Goal: Transaction & Acquisition: Obtain resource

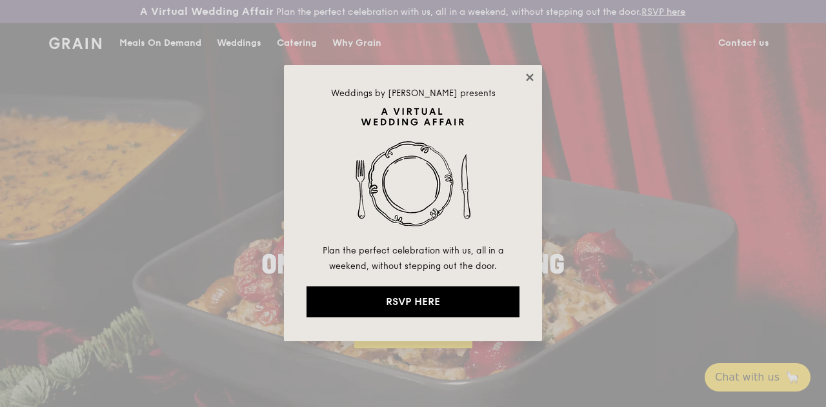
click at [529, 77] on icon at bounding box center [529, 77] width 7 height 7
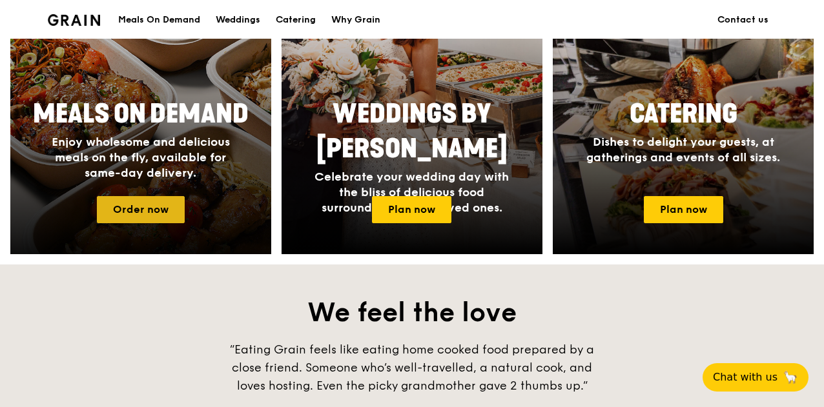
scroll to position [710, 0]
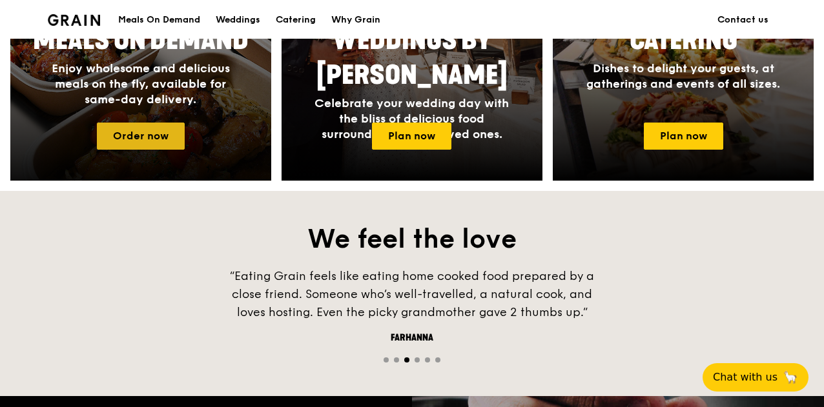
click at [161, 147] on link "Order now" at bounding box center [141, 136] width 88 height 27
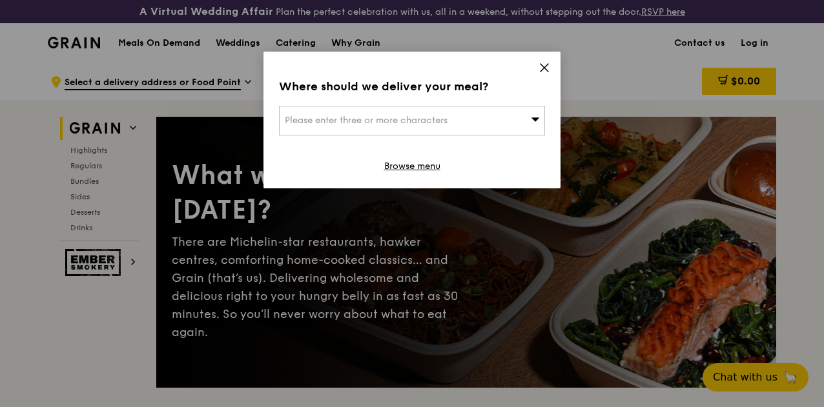
click at [455, 113] on div "Please enter three or more characters" at bounding box center [412, 121] width 266 height 30
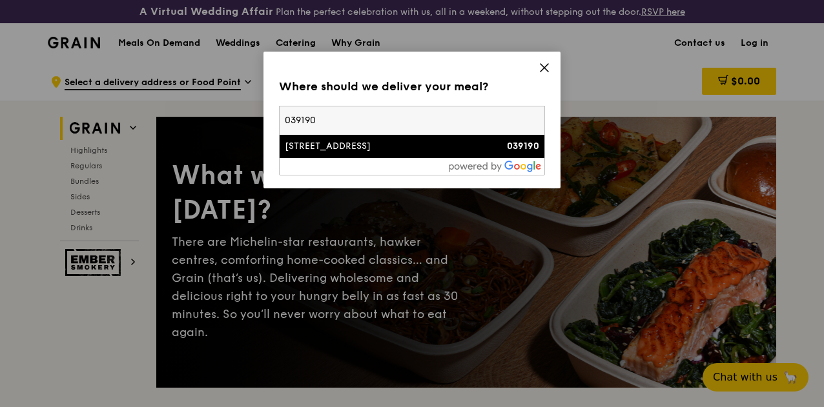
type input "039190"
click at [407, 139] on li "3 Temasek Avenue 039190" at bounding box center [412, 146] width 265 height 23
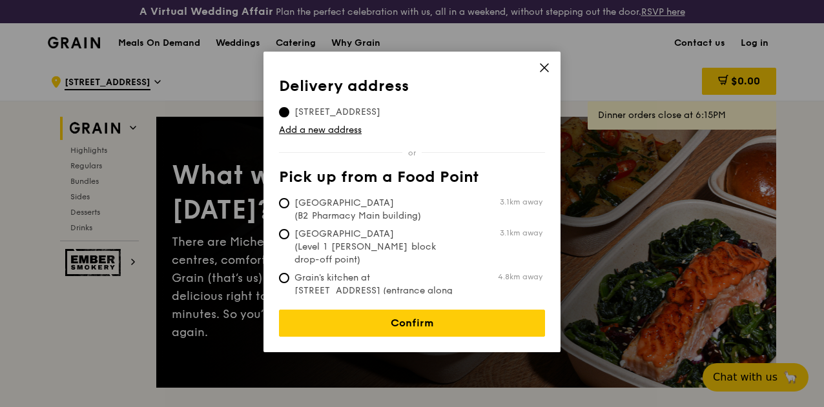
scroll to position [65, 0]
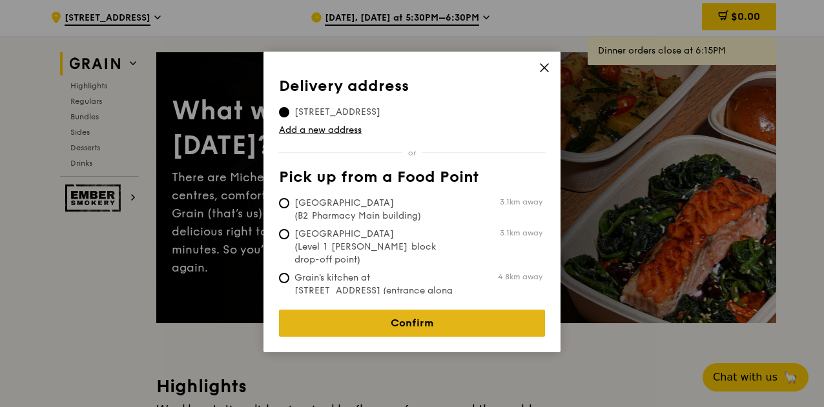
click at [396, 310] on link "Confirm" at bounding box center [412, 323] width 266 height 27
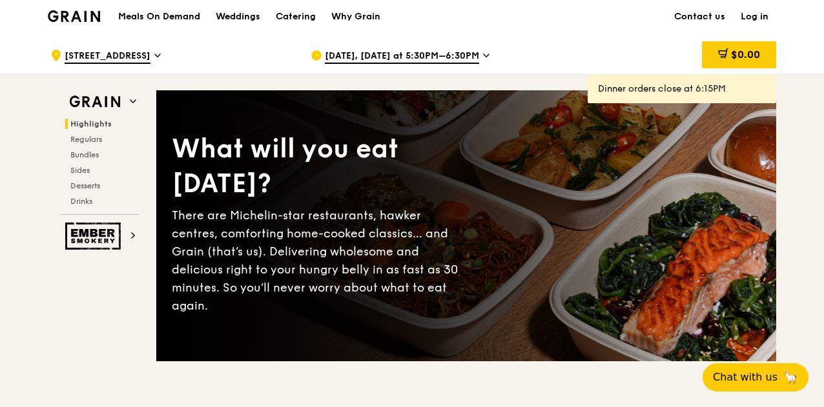
scroll to position [0, 0]
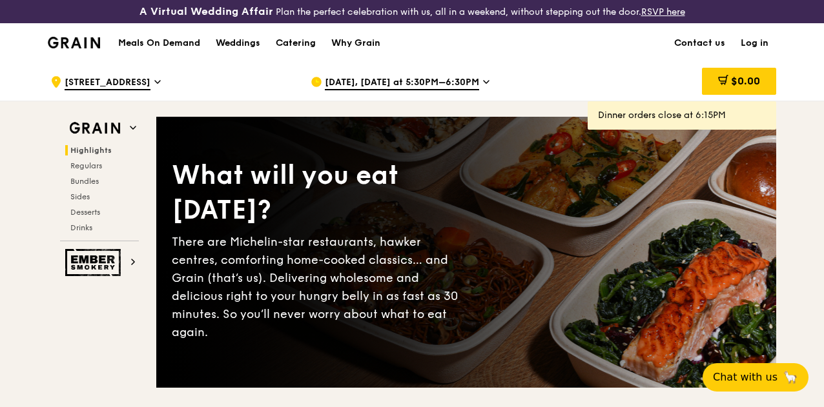
click at [458, 90] on span "Oct 10, Today at 5:30PM–6:30PM" at bounding box center [402, 83] width 154 height 14
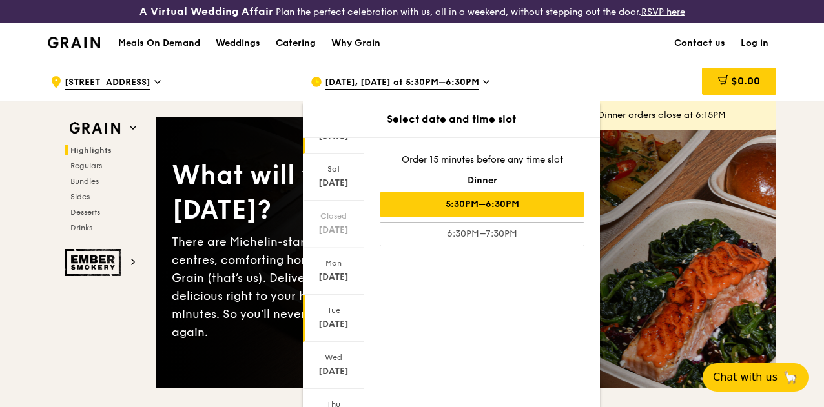
scroll to position [125, 0]
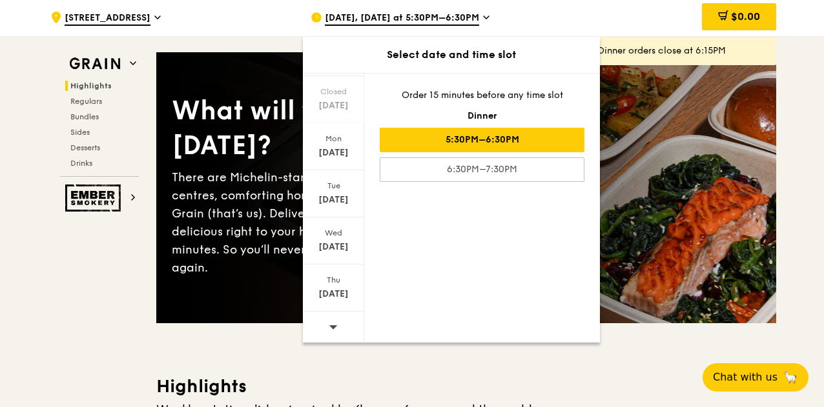
click at [334, 332] on icon at bounding box center [333, 327] width 9 height 10
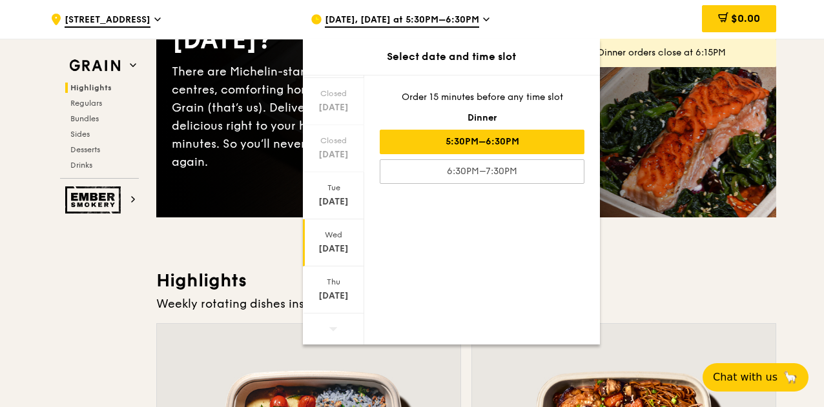
scroll to position [323, 0]
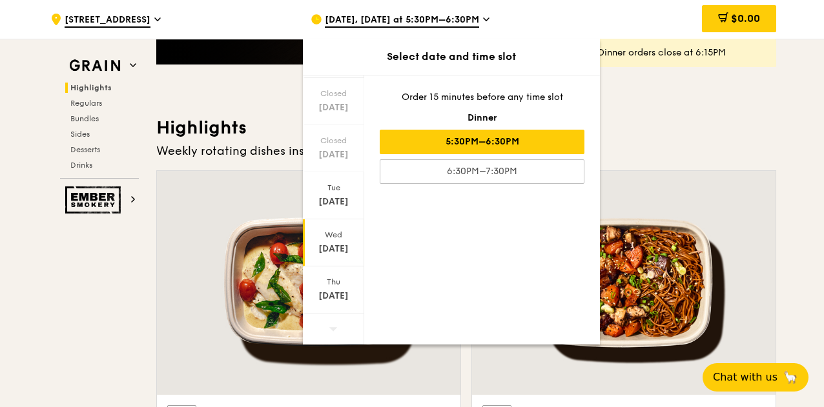
click at [339, 243] on div "Oct 22" at bounding box center [333, 249] width 57 height 13
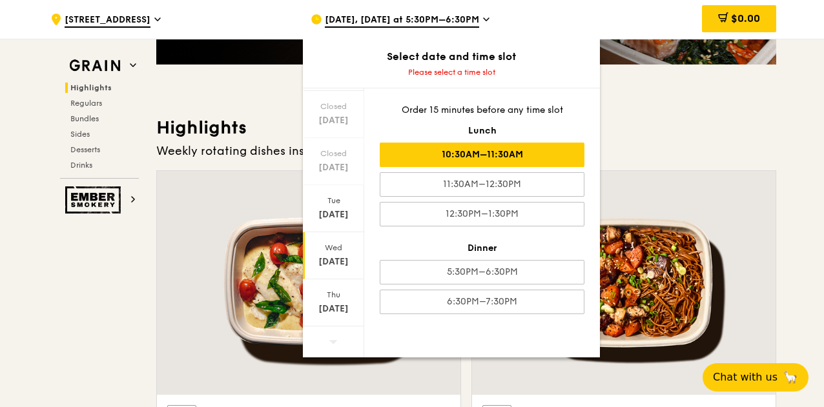
click at [524, 150] on div "10:30AM–11:30AM" at bounding box center [482, 155] width 205 height 25
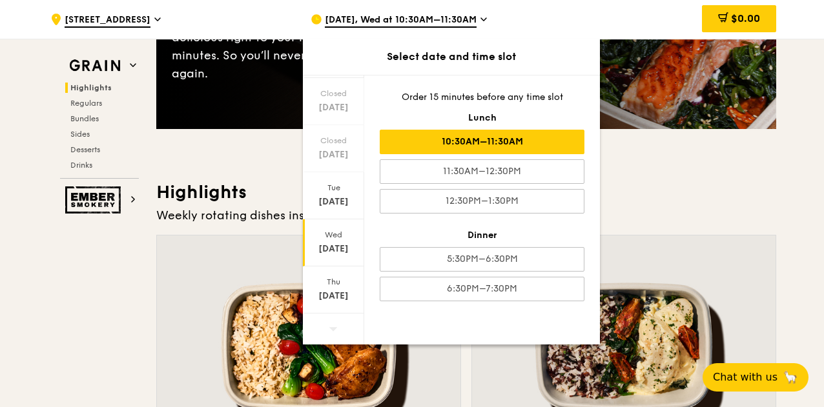
scroll to position [194, 0]
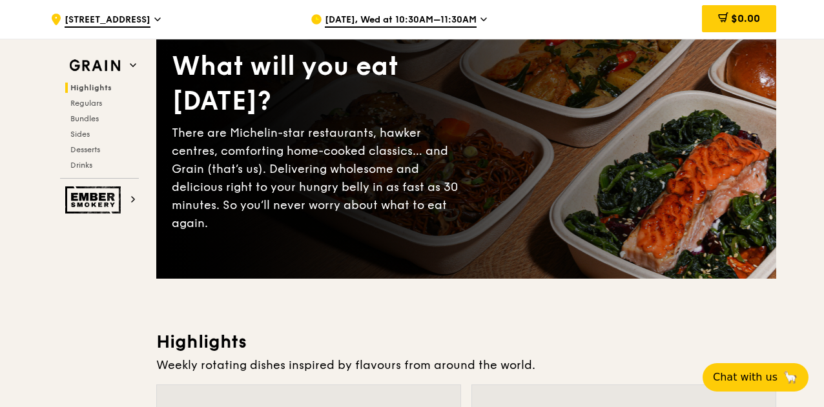
scroll to position [0, 0]
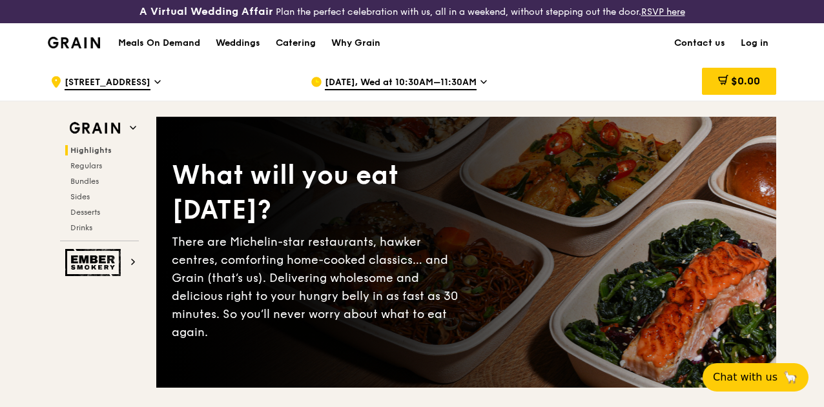
click at [143, 47] on h1 "Meals On Demand" at bounding box center [159, 43] width 82 height 13
click at [147, 88] on div ".cls-1 { fill: none; stroke: #fff; stroke-linecap: round; stroke-linejoin: roun…" at bounding box center [170, 82] width 240 height 39
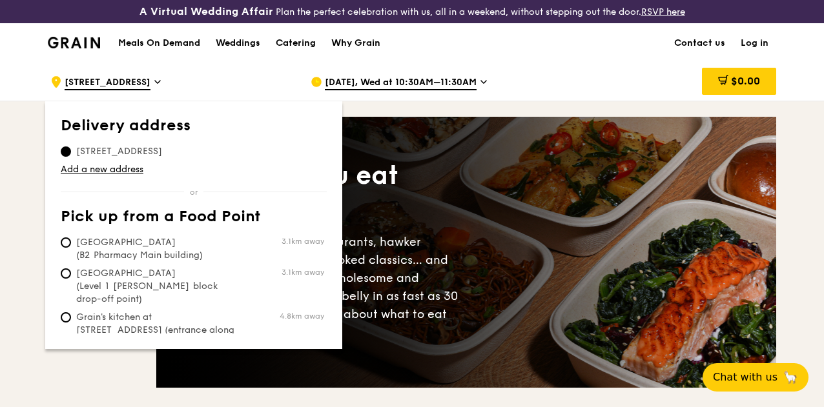
click at [136, 48] on h1 "Meals On Demand" at bounding box center [159, 43] width 82 height 13
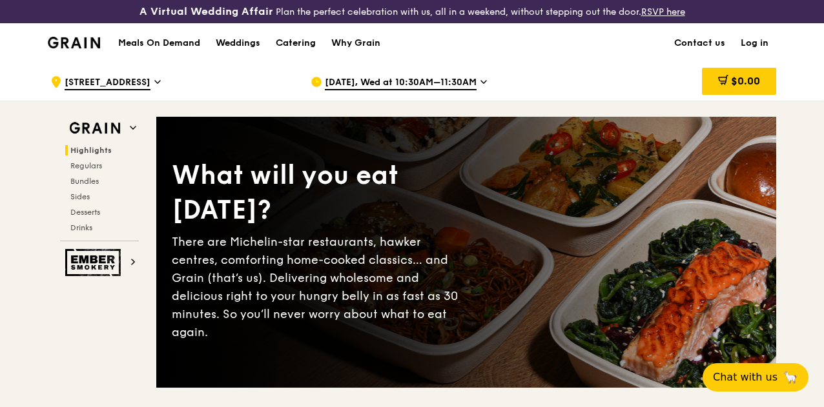
click at [158, 50] on h1 "Meals On Demand" at bounding box center [159, 43] width 82 height 13
click at [305, 56] on div "Catering" at bounding box center [296, 43] width 40 height 39
click at [165, 50] on h1 "Meals On Demand" at bounding box center [159, 43] width 82 height 13
click at [139, 137] on div "Grain Highlights Regulars Bundles Sides Desserts Drinks Ember Smokery" at bounding box center [99, 188] width 103 height 175
click at [132, 131] on icon at bounding box center [133, 128] width 6 height 6
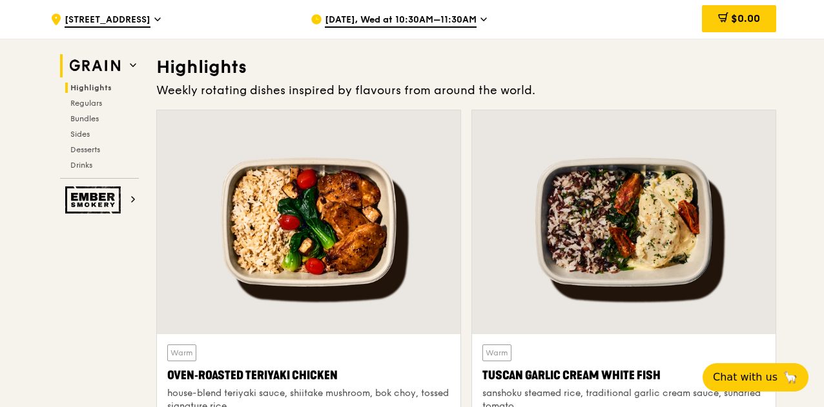
scroll to position [398, 0]
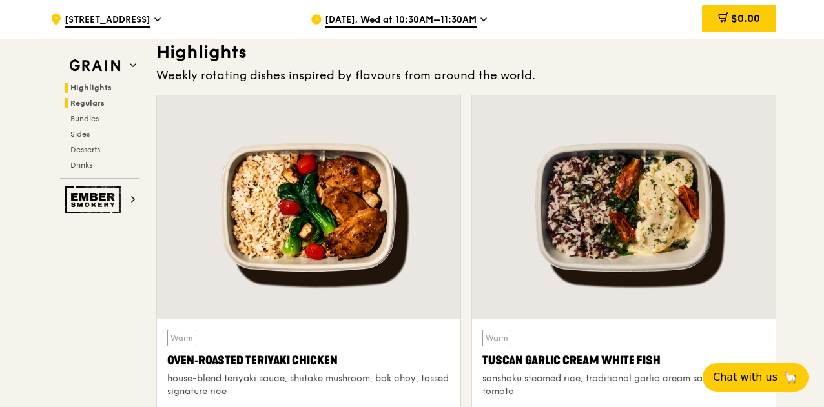
click at [89, 99] on span "Regulars" at bounding box center [87, 103] width 34 height 9
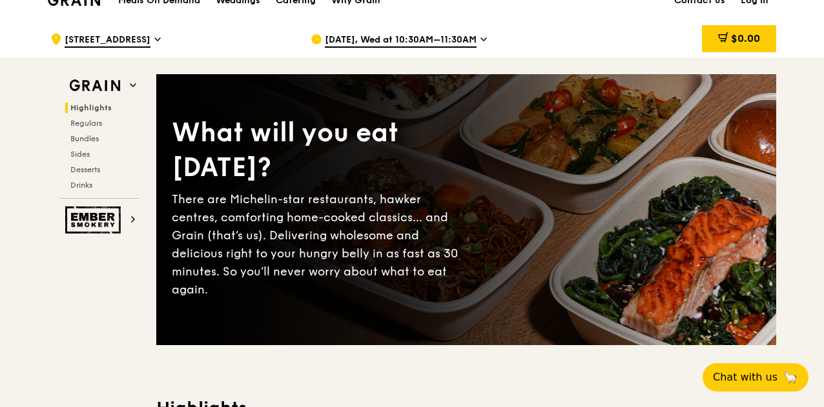
scroll to position [0, 0]
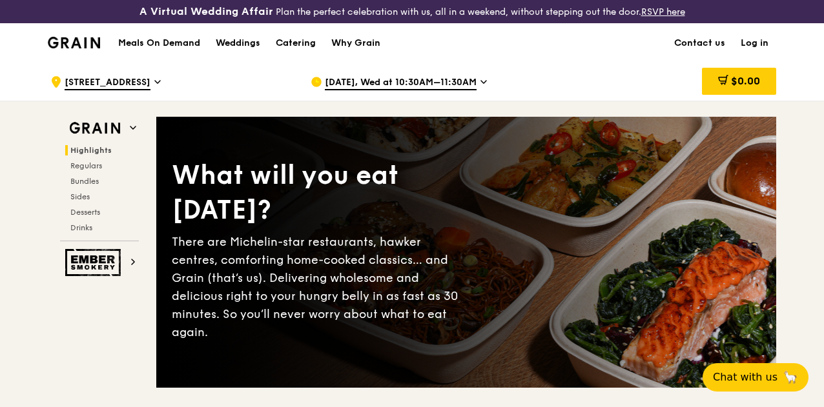
click at [193, 50] on h1 "Meals On Demand" at bounding box center [159, 43] width 82 height 13
click at [369, 53] on div "Why Grain" at bounding box center [355, 43] width 49 height 39
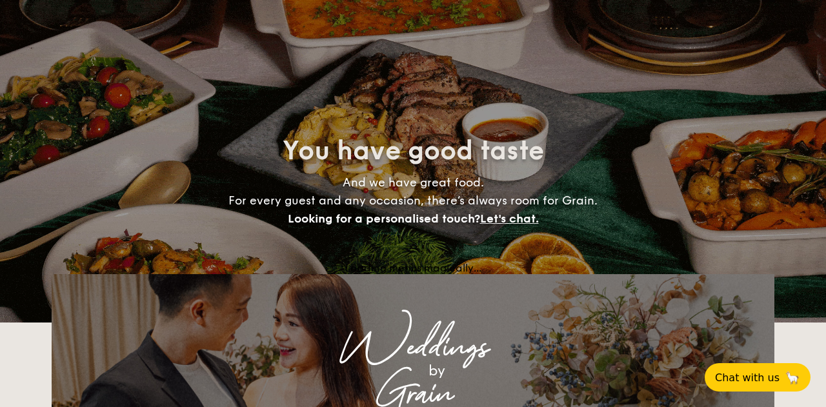
select select
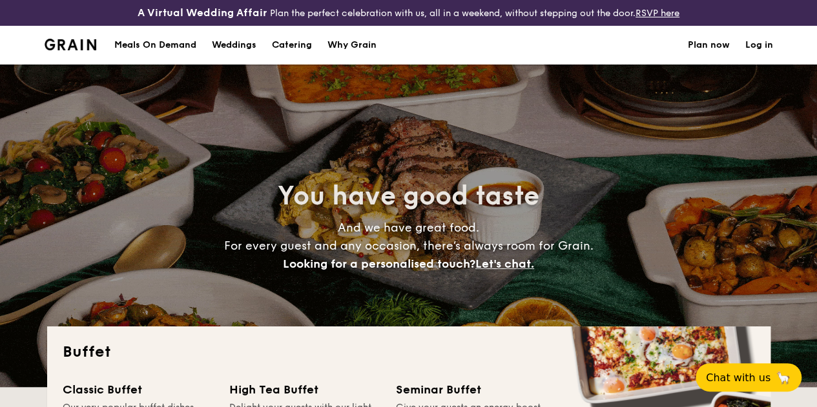
click at [303, 54] on h1 "Catering" at bounding box center [292, 45] width 40 height 39
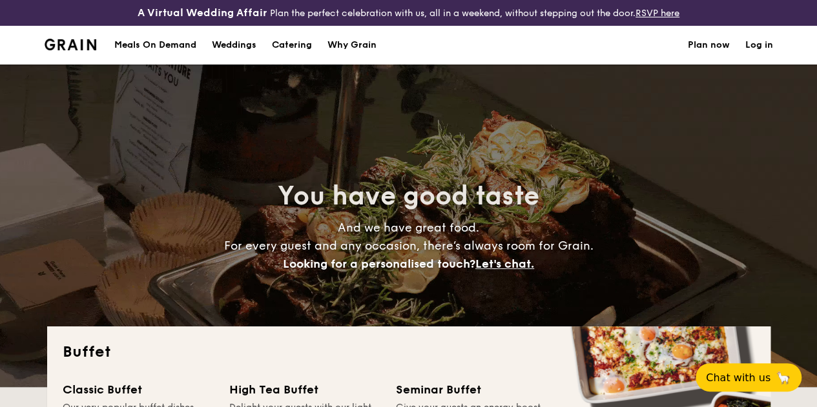
click at [153, 46] on div "Meals On Demand" at bounding box center [155, 45] width 82 height 39
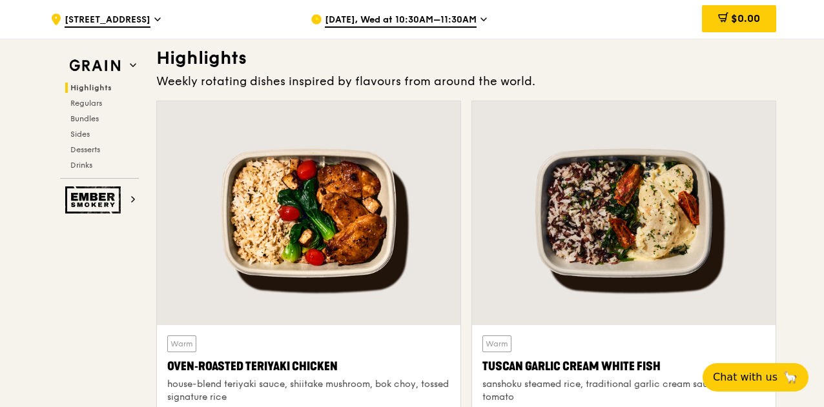
scroll to position [258, 0]
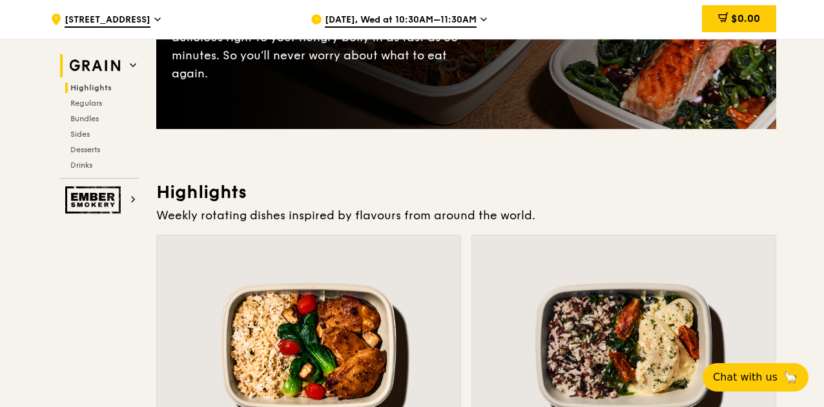
click at [105, 61] on img at bounding box center [94, 65] width 59 height 23
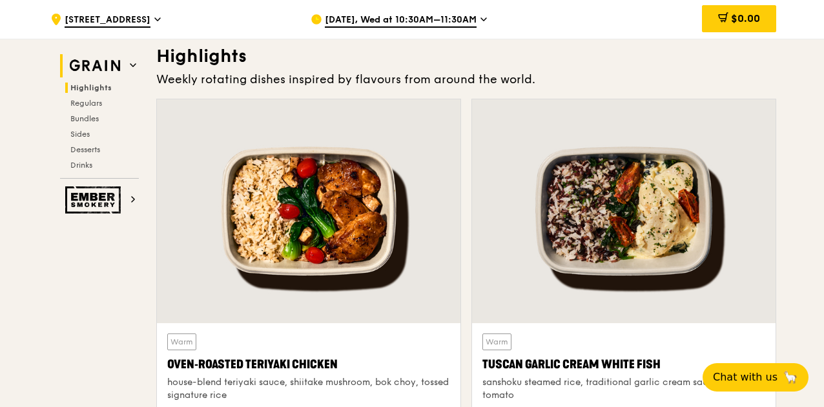
scroll to position [398, 0]
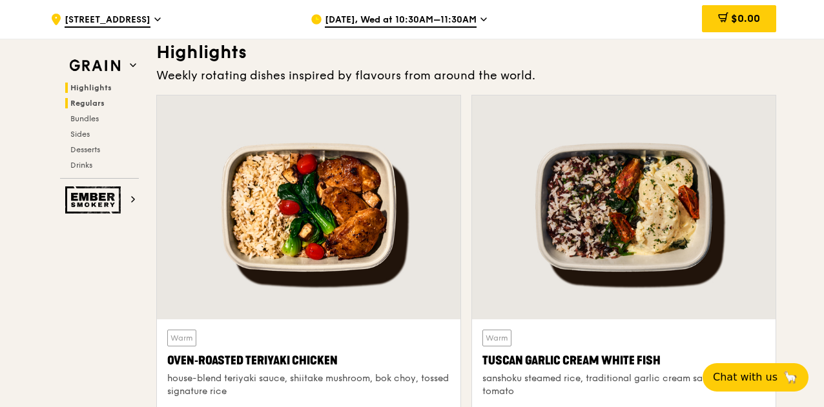
click at [99, 100] on span "Regulars" at bounding box center [87, 103] width 34 height 9
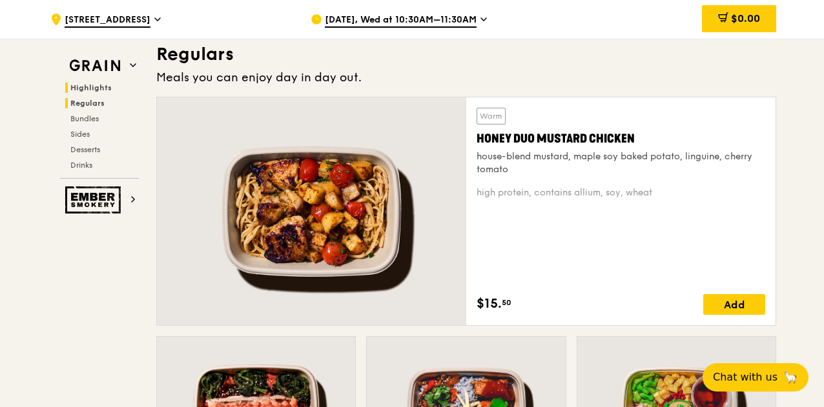
scroll to position [882, 0]
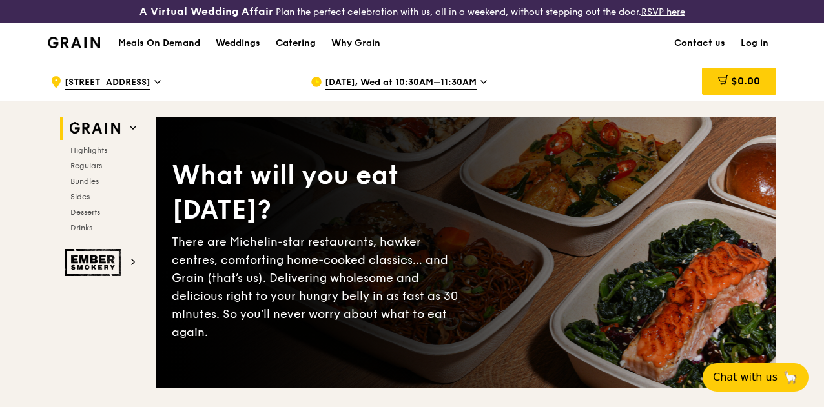
click at [478, 92] on div "[DATE], Wed at 10:30AM–11:30AM" at bounding box center [431, 82] width 240 height 39
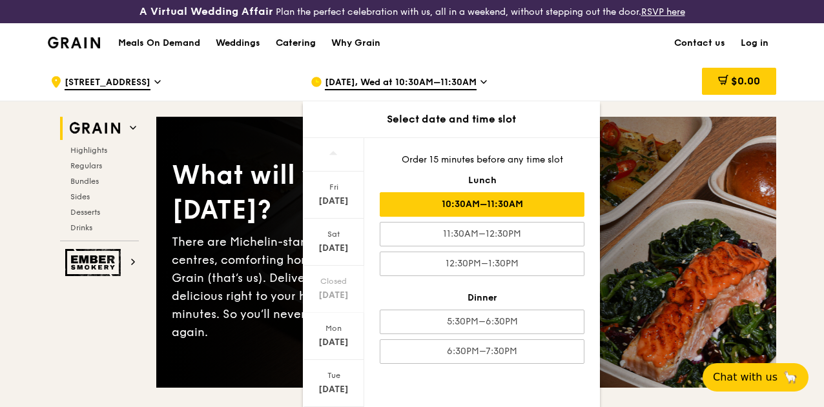
click at [308, 52] on div "Catering" at bounding box center [296, 43] width 40 height 39
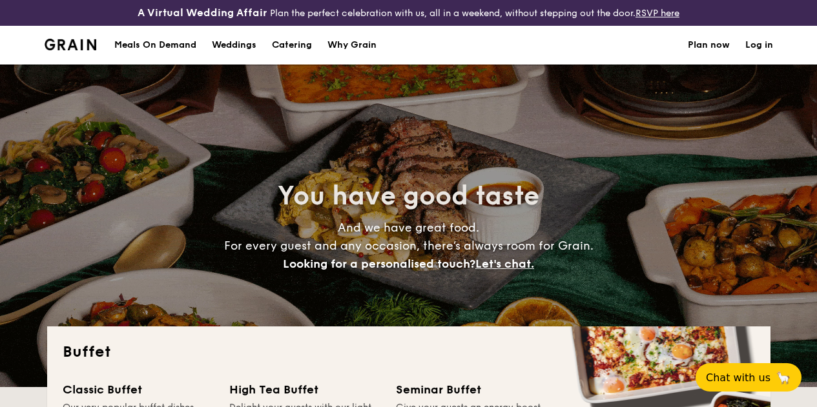
select select
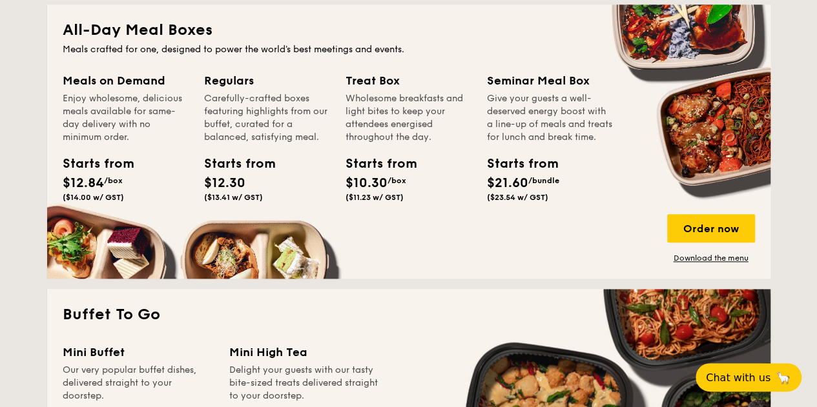
scroll to position [581, 0]
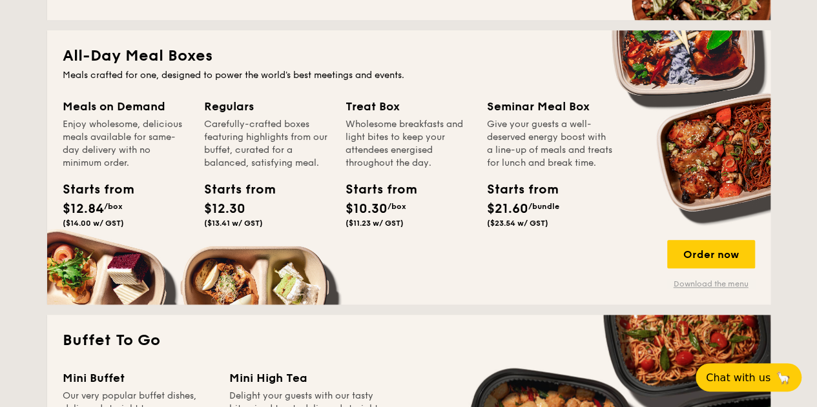
click at [709, 289] on link "Download the menu" at bounding box center [711, 284] width 88 height 10
